Goal: Information Seeking & Learning: Find specific page/section

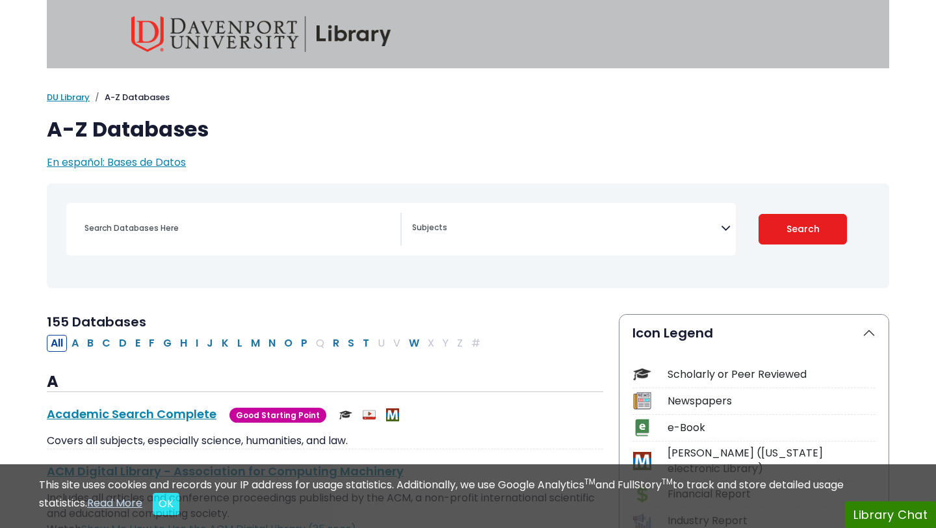
select select "Database Subject Filter"
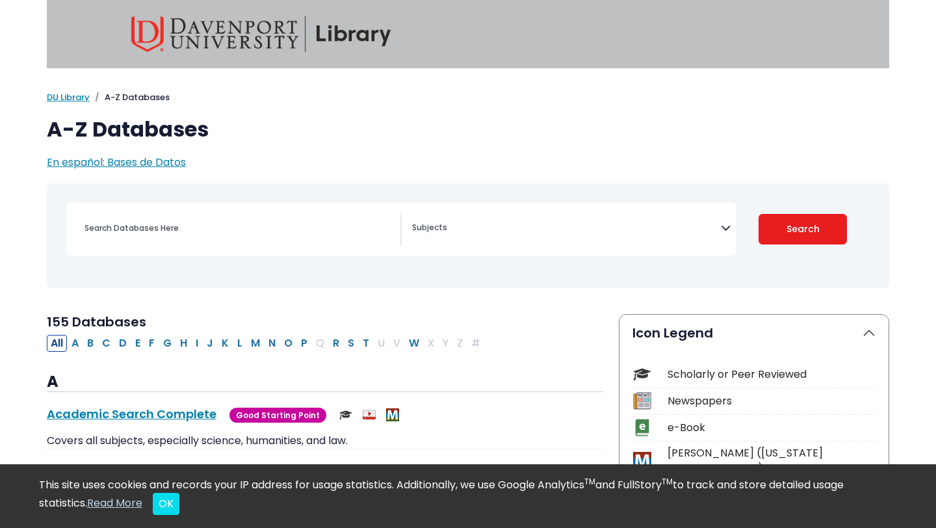
click at [205, 196] on div "[MEDICAL_DATA] Guide" at bounding box center [468, 235] width 827 height 94
click at [682, 375] on div "Scholarly or Peer Reviewed" at bounding box center [771, 375] width 208 height 16
click at [327, 237] on div "Search filters" at bounding box center [239, 228] width 324 height 31
click at [312, 227] on input "Search database by title or keyword" at bounding box center [239, 227] width 324 height 19
type input "legal"
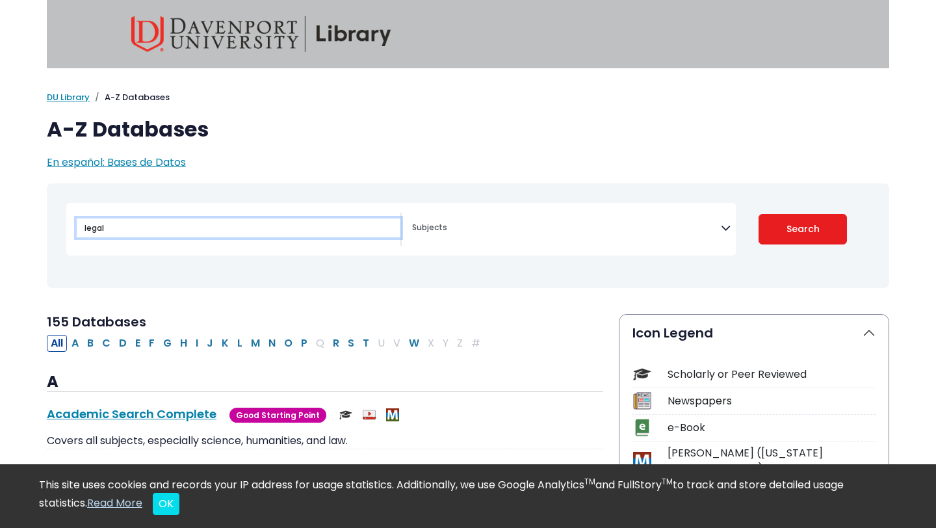
click at [758, 214] on button "Search" at bounding box center [802, 229] width 89 height 31
select select "Database Subject Filter"
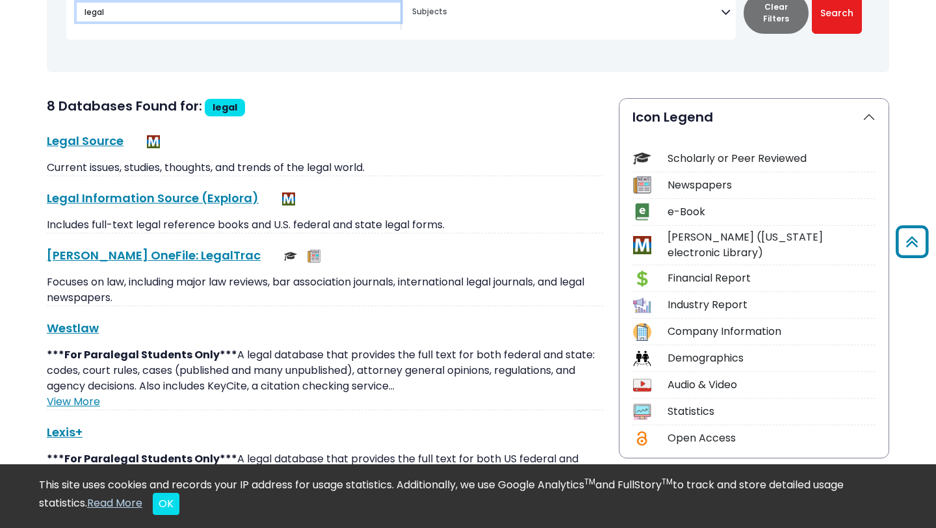
scroll to position [217, 0]
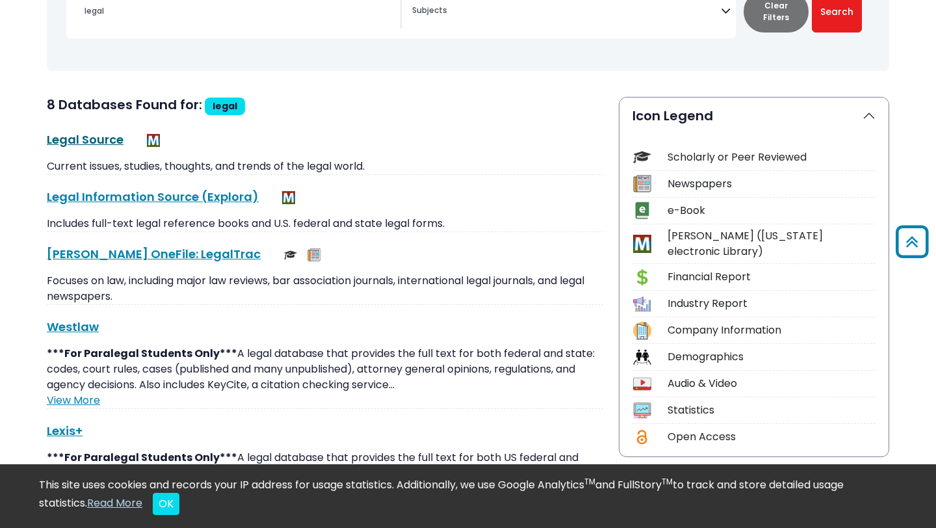
click at [86, 142] on link "Legal Source This link opens in a new window" at bounding box center [85, 139] width 77 height 16
